Goal: Obtain resource: Download file/media

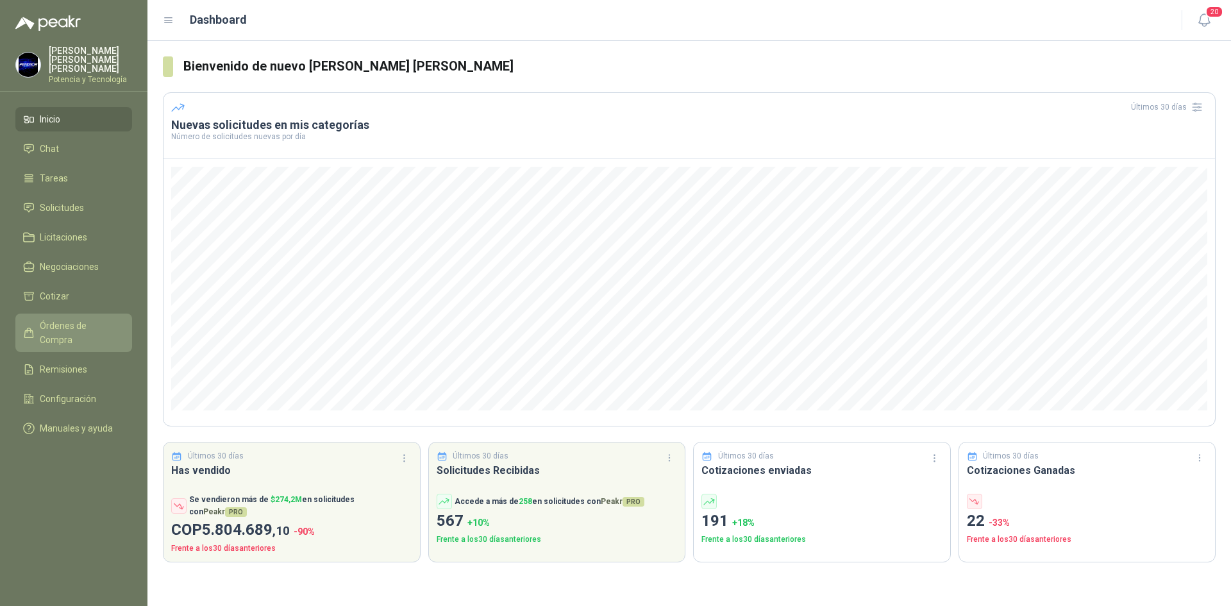
click at [93, 319] on span "Órdenes de Compra" at bounding box center [80, 333] width 80 height 28
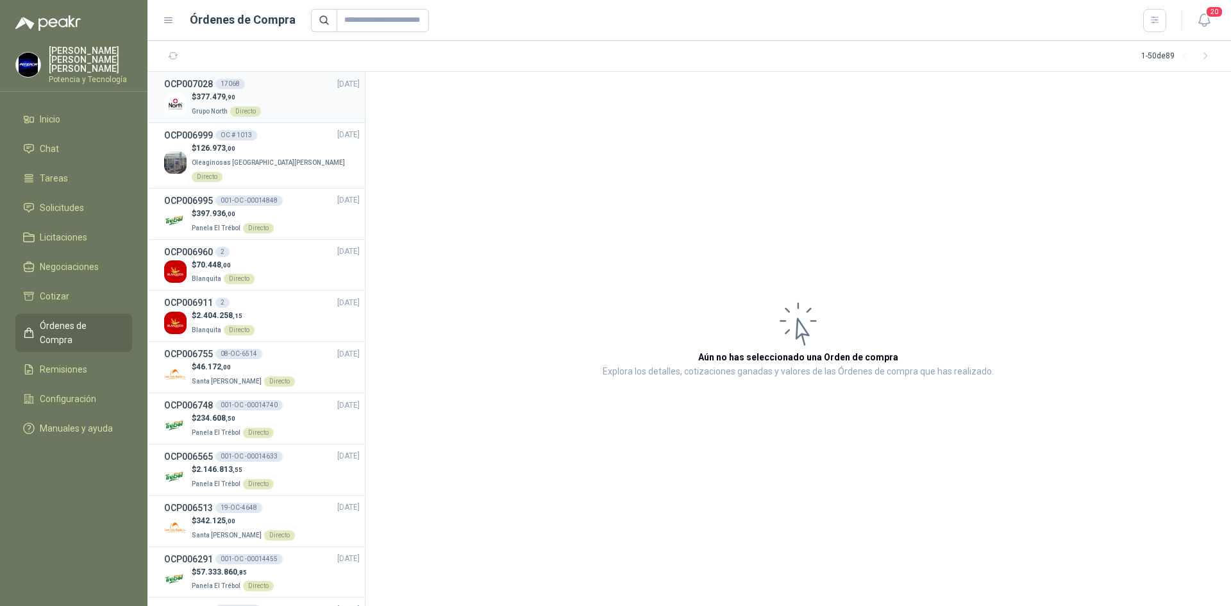
click at [206, 96] on span "377.479 ,90" at bounding box center [215, 96] width 39 height 9
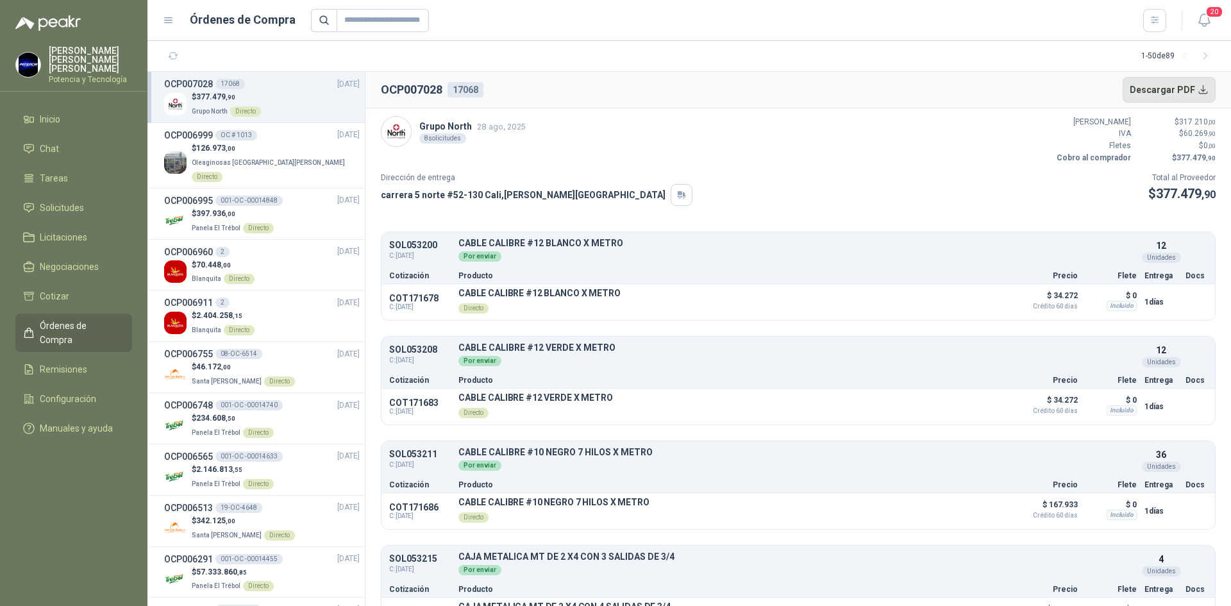
click at [1170, 84] on button "Descargar PDF" at bounding box center [1169, 90] width 94 height 26
click at [56, 112] on span "Inicio" at bounding box center [50, 119] width 21 height 14
